Goal: Task Accomplishment & Management: Complete application form

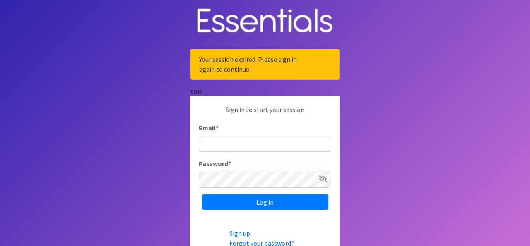
type input "[EMAIL_ADDRESS][DOMAIN_NAME]"
click at [323, 178] on icon at bounding box center [323, 178] width 8 height 7
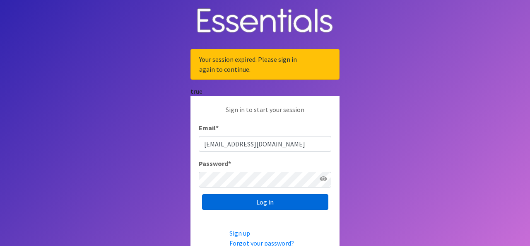
click at [268, 200] on input "Log in" at bounding box center [265, 202] width 126 height 16
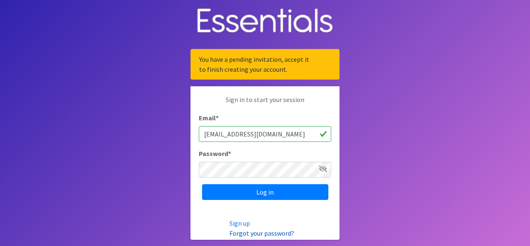
click at [260, 234] on link "Forgot your password?" at bounding box center [261, 233] width 65 height 8
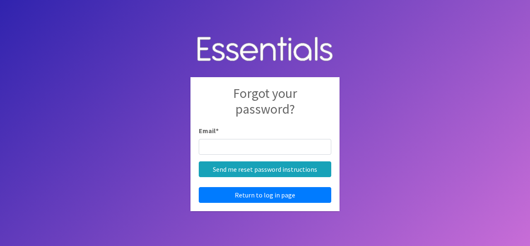
click at [237, 146] on input "Email *" at bounding box center [265, 147] width 132 height 16
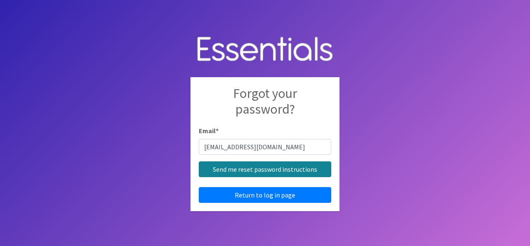
type input "[EMAIL_ADDRESS][DOMAIN_NAME]"
click at [220, 171] on input "Send me reset password instructions" at bounding box center [265, 169] width 132 height 16
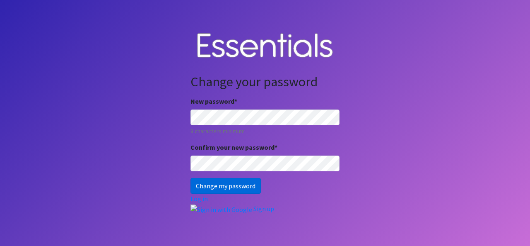
click at [202, 185] on input "Change my password" at bounding box center [225, 186] width 70 height 16
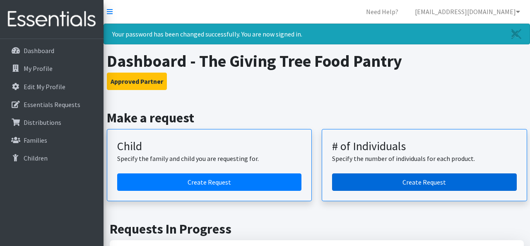
click at [372, 178] on link "Create Request" at bounding box center [424, 181] width 185 height 17
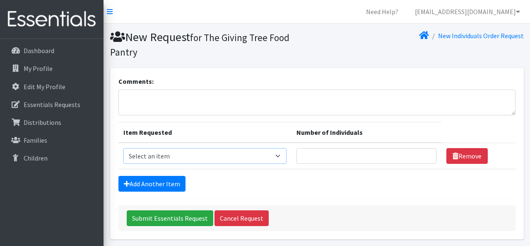
click at [286, 154] on select "Select an item (Newborn) (Preemie) (Size 1) (Size 2) (Size 3) (Size 4) (Size 5)…" at bounding box center [204, 156] width 163 height 16
select select "14512"
click at [123, 148] on select "Select an item (Newborn) (Preemie) (Size 1) (Size 2) (Size 3) (Size 4) (Size 5)…" at bounding box center [204, 156] width 163 height 16
click at [321, 154] on input "Number of Individuals" at bounding box center [366, 156] width 140 height 16
type input "2"
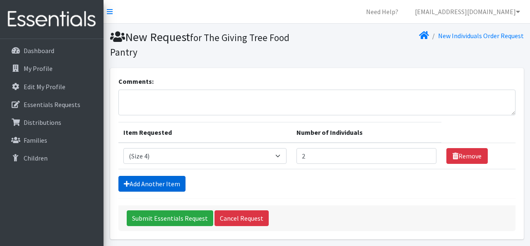
click at [164, 188] on link "Add Another Item" at bounding box center [151, 184] width 67 height 16
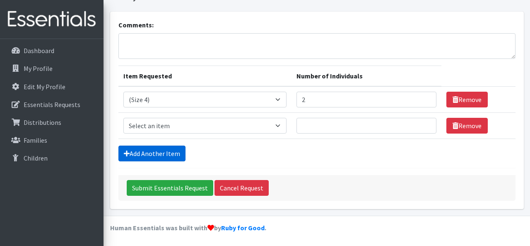
scroll to position [57, 0]
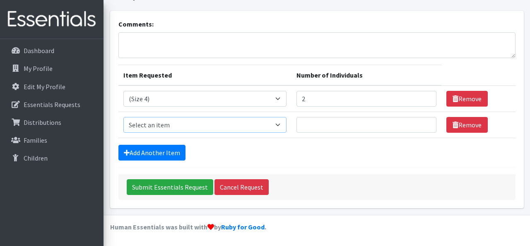
click at [286, 127] on select "Select an item (Newborn) (Preemie) (Size 1) (Size 2) (Size 3) (Size 4) (Size 5)…" at bounding box center [204, 125] width 163 height 16
select select "14488"
click at [123, 117] on select "Select an item (Newborn) (Preemie) (Size 1) (Size 2) (Size 3) (Size 4) (Size 5)…" at bounding box center [204, 125] width 163 height 16
click at [316, 123] on input "Number of Individuals" at bounding box center [366, 125] width 140 height 16
type input "5"
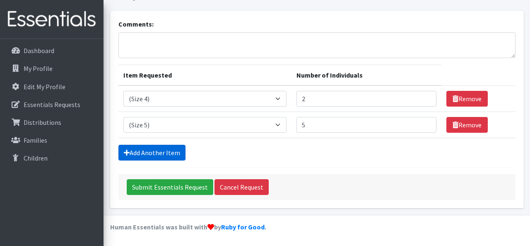
click at [170, 155] on link "Add Another Item" at bounding box center [151, 152] width 67 height 16
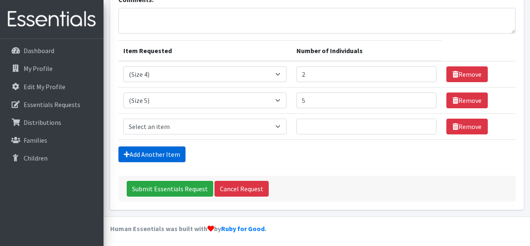
scroll to position [83, 0]
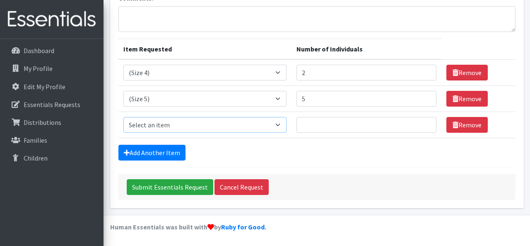
click at [178, 124] on select "Select an item (Newborn) (Preemie) (Size 1) (Size 2) (Size 3) (Size 4) (Size 5)…" at bounding box center [204, 125] width 163 height 16
select select "14491"
click at [123, 117] on select "Select an item (Newborn) (Preemie) (Size 1) (Size 2) (Size 3) (Size 4) (Size 5)…" at bounding box center [204, 125] width 163 height 16
click at [339, 122] on input "Number of Individuals" at bounding box center [366, 125] width 140 height 16
type input "7"
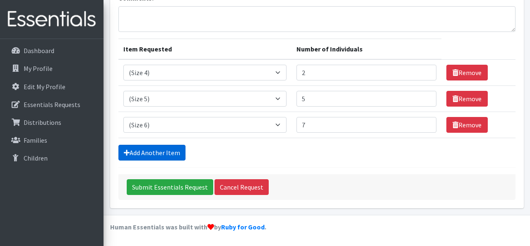
click at [161, 146] on link "Add Another Item" at bounding box center [151, 152] width 67 height 16
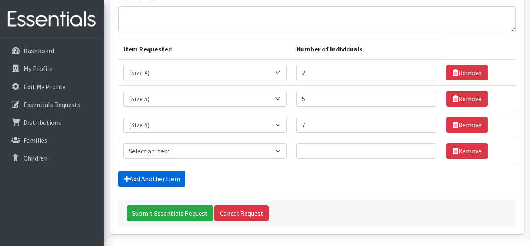
scroll to position [109, 0]
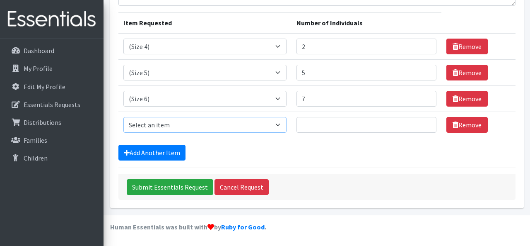
click at [173, 125] on select "Select an item (Newborn) (Preemie) (Size 1) (Size 2) (Size 3) (Size 4) (Size 5)…" at bounding box center [204, 125] width 163 height 16
select select "14953"
click at [123, 117] on select "Select an item (Newborn) (Preemie) (Size 1) (Size 2) (Size 3) (Size 4) (Size 5)…" at bounding box center [204, 125] width 163 height 16
click at [332, 125] on input "Number of Individuals" at bounding box center [366, 125] width 140 height 16
type input "5"
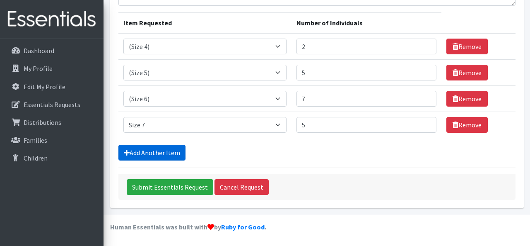
click at [168, 150] on link "Add Another Item" at bounding box center [151, 152] width 67 height 16
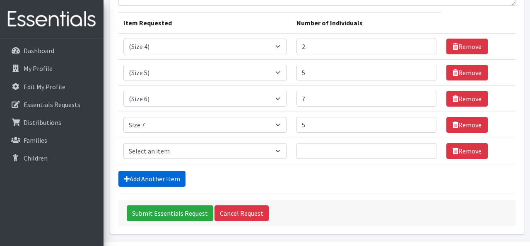
scroll to position [135, 0]
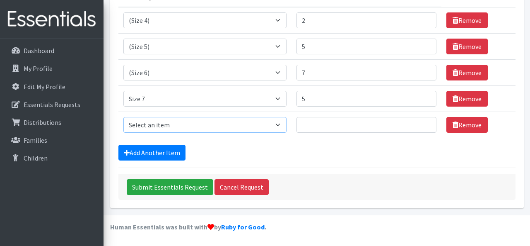
click at [169, 123] on select "Select an item (Newborn) (Preemie) (Size 1) (Size 2) (Size 3) (Size 4) (Size 5)…" at bounding box center [204, 125] width 163 height 16
select select "14494"
click at [123, 117] on select "Select an item (Newborn) (Preemie) (Size 1) (Size 2) (Size 3) (Size 4) (Size 5)…" at bounding box center [204, 125] width 163 height 16
click at [335, 129] on input "Number of Individuals" at bounding box center [366, 125] width 140 height 16
type input "4"
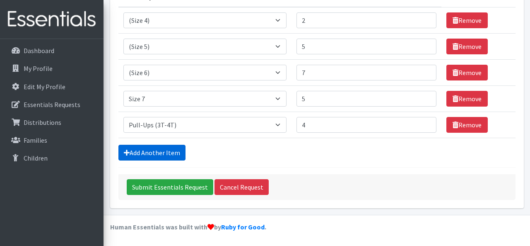
click at [175, 147] on link "Add Another Item" at bounding box center [151, 152] width 67 height 16
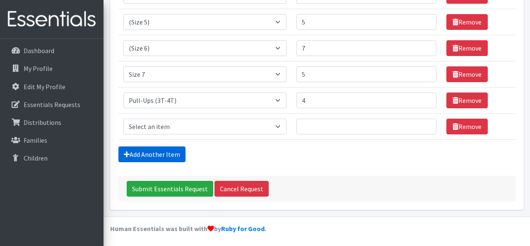
scroll to position [161, 0]
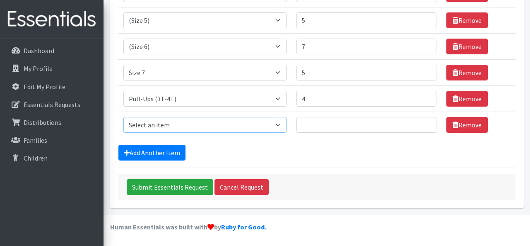
click at [185, 124] on select "Select an item (Newborn) (Preemie) (Size 1) (Size 2) (Size 3) (Size 4) (Size 5)…" at bounding box center [204, 125] width 163 height 16
select select "14487"
click at [123, 117] on select "Select an item (Newborn) (Preemie) (Size 1) (Size 2) (Size 3) (Size 4) (Size 5)…" at bounding box center [204, 125] width 163 height 16
click at [315, 128] on input "Number of Individuals" at bounding box center [366, 125] width 140 height 16
type input "5"
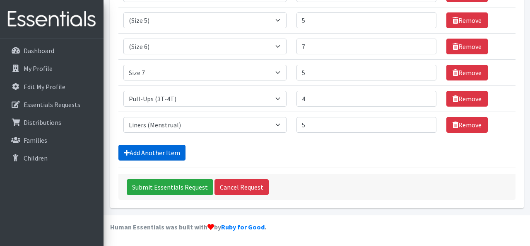
click at [171, 149] on link "Add Another Item" at bounding box center [151, 152] width 67 height 16
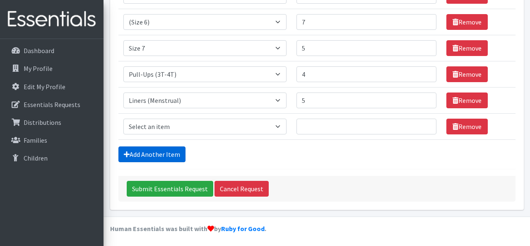
scroll to position [188, 0]
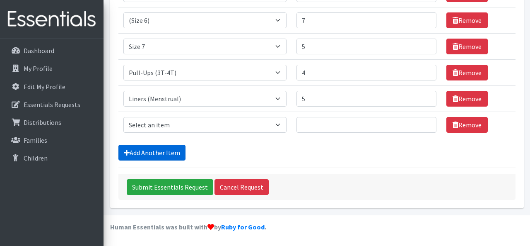
click at [151, 153] on link "Add Another Item" at bounding box center [151, 152] width 67 height 16
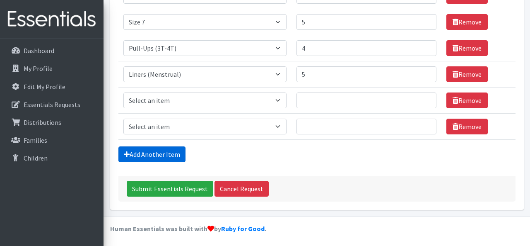
scroll to position [214, 0]
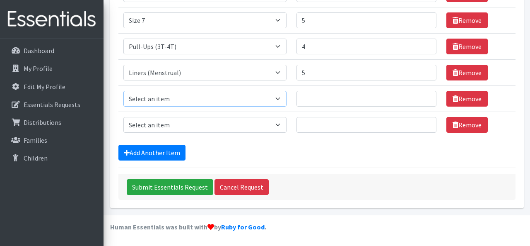
click at [205, 94] on select "Select an item (Newborn) (Preemie) (Size 1) (Size 2) (Size 3) (Size 4) (Size 5)…" at bounding box center [204, 99] width 163 height 16
select select "14484"
click at [123, 91] on select "Select an item (Newborn) (Preemie) (Size 1) (Size 2) (Size 3) (Size 4) (Size 5)…" at bounding box center [204, 99] width 163 height 16
click at [350, 125] on input "Number of Individuals" at bounding box center [366, 125] width 140 height 16
click at [343, 99] on input "Number of Individuals" at bounding box center [366, 99] width 140 height 16
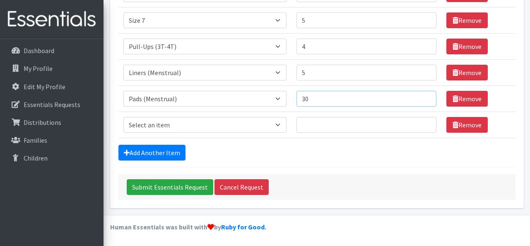
type input "30"
click at [286, 120] on select "Select an item (Newborn) (Preemie) (Size 1) (Size 2) (Size 3) (Size 4) (Size 5)…" at bounding box center [204, 125] width 163 height 16
select select "14485"
click at [123, 117] on select "Select an item (Newborn) (Preemie) (Size 1) (Size 2) (Size 3) (Size 4) (Size 5)…" at bounding box center [204, 125] width 163 height 16
click at [314, 123] on input "Number of Individuals" at bounding box center [366, 125] width 140 height 16
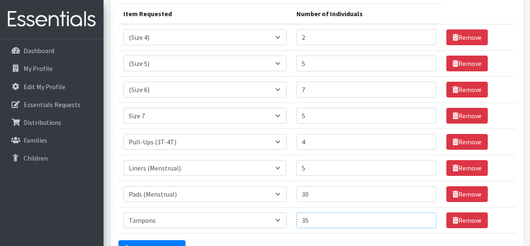
scroll to position [116, 0]
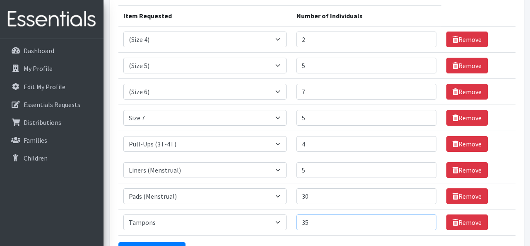
type input "35"
type input "8"
click at [422, 89] on input "8" at bounding box center [366, 92] width 140 height 16
type input "6"
click at [421, 63] on input "6" at bounding box center [366, 66] width 140 height 16
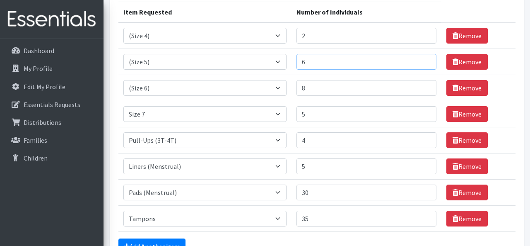
scroll to position [119, 0]
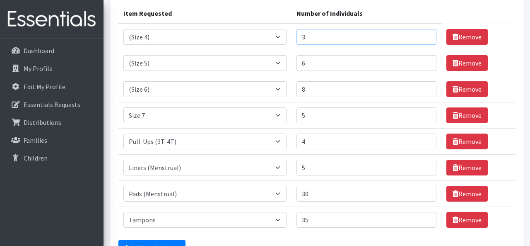
type input "3"
click at [420, 34] on input "3" at bounding box center [366, 37] width 140 height 16
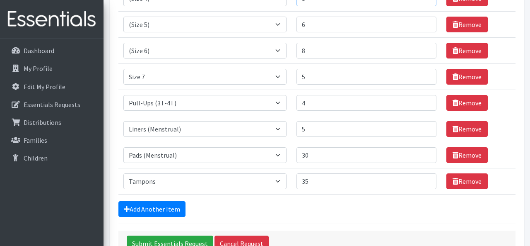
scroll to position [170, 0]
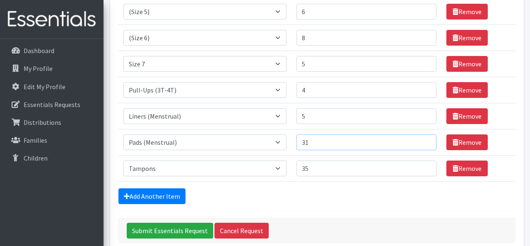
click at [420, 139] on input "31" at bounding box center [366, 142] width 140 height 16
type input "32"
click at [420, 139] on input "32" at bounding box center [366, 142] width 140 height 16
click at [163, 230] on input "Submit Essentials Request" at bounding box center [170, 230] width 87 height 16
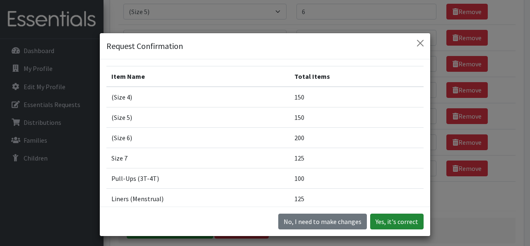
click at [397, 216] on button "Yes, it's correct" at bounding box center [396, 221] width 53 height 16
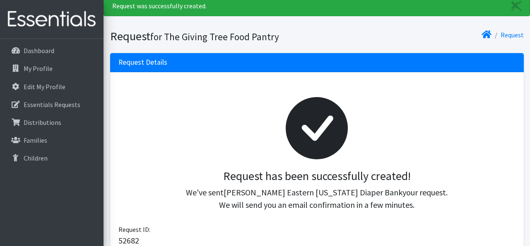
scroll to position [37, 0]
